Goal: Information Seeking & Learning: Learn about a topic

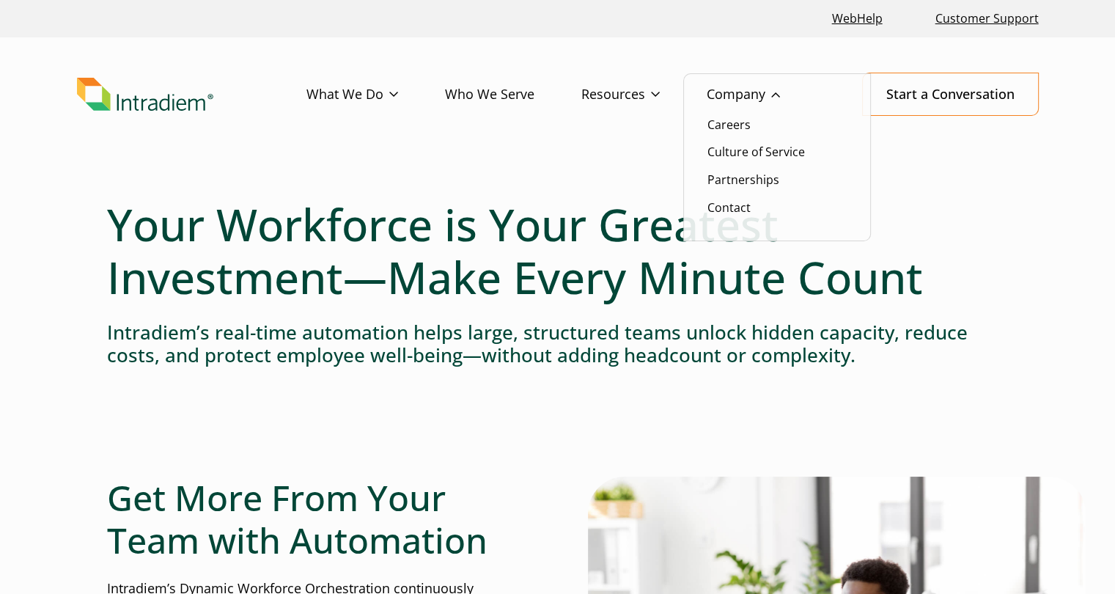
click at [733, 92] on link "Company" at bounding box center [767, 94] width 120 height 43
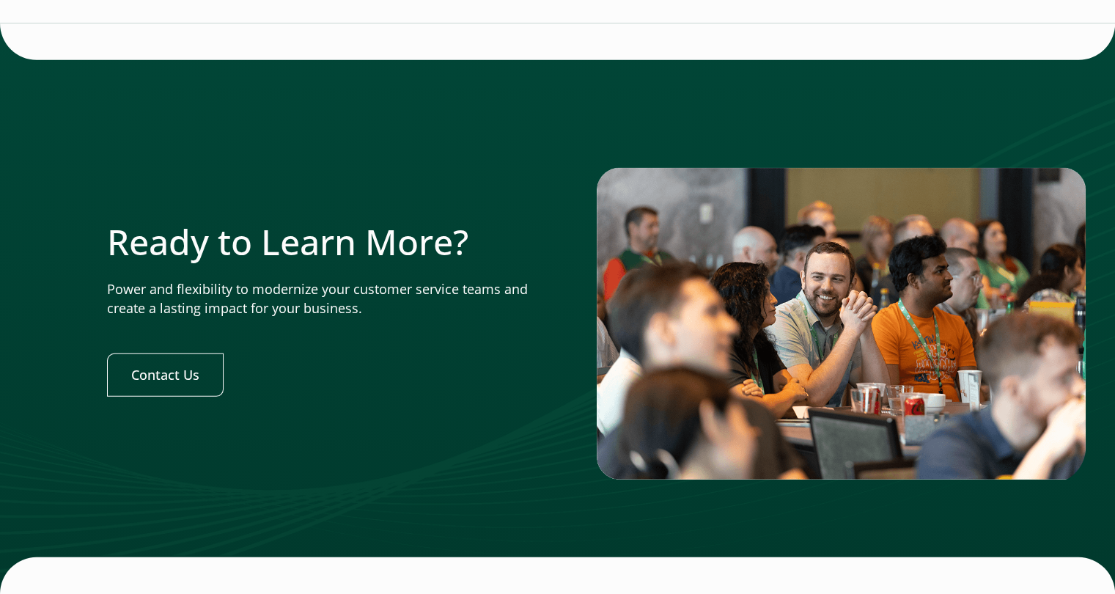
scroll to position [4603, 0]
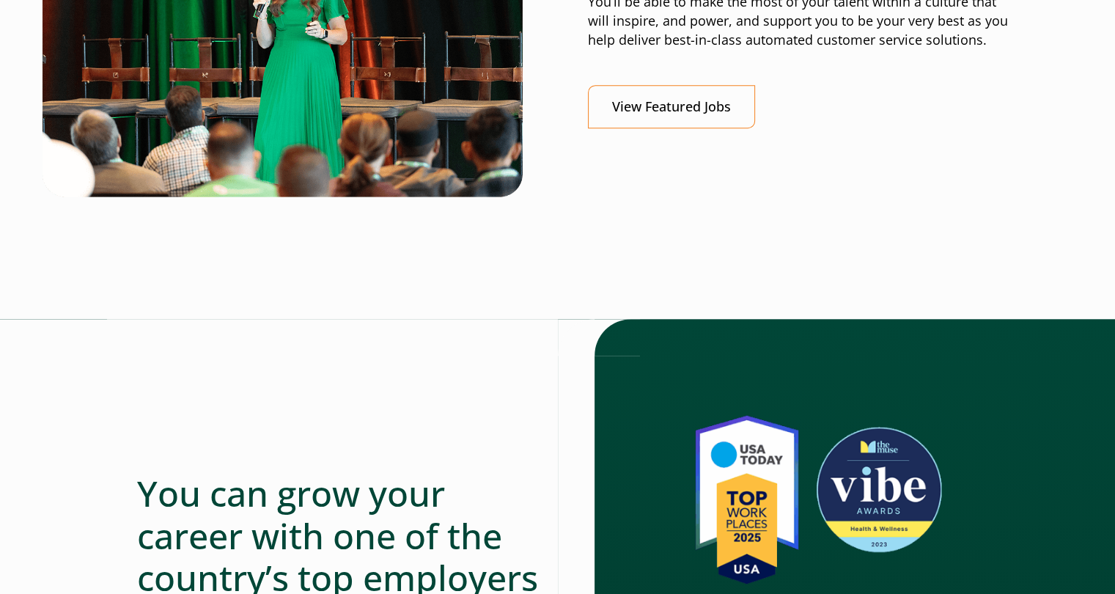
scroll to position [713, 0]
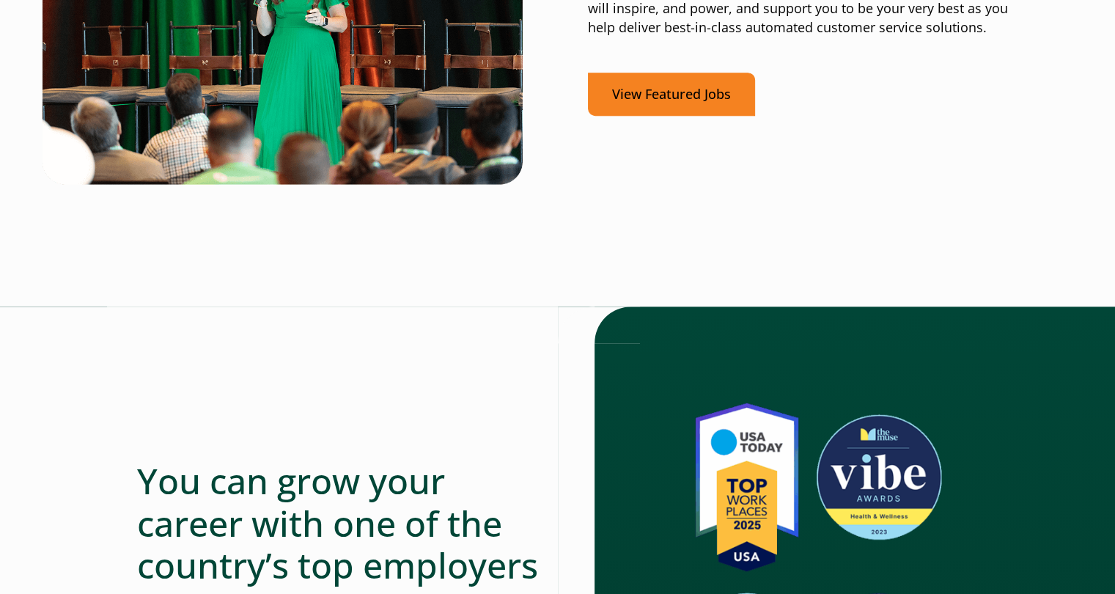
click at [694, 103] on link "View Featured Jobs" at bounding box center [671, 94] width 167 height 43
